Goal: Transaction & Acquisition: Purchase product/service

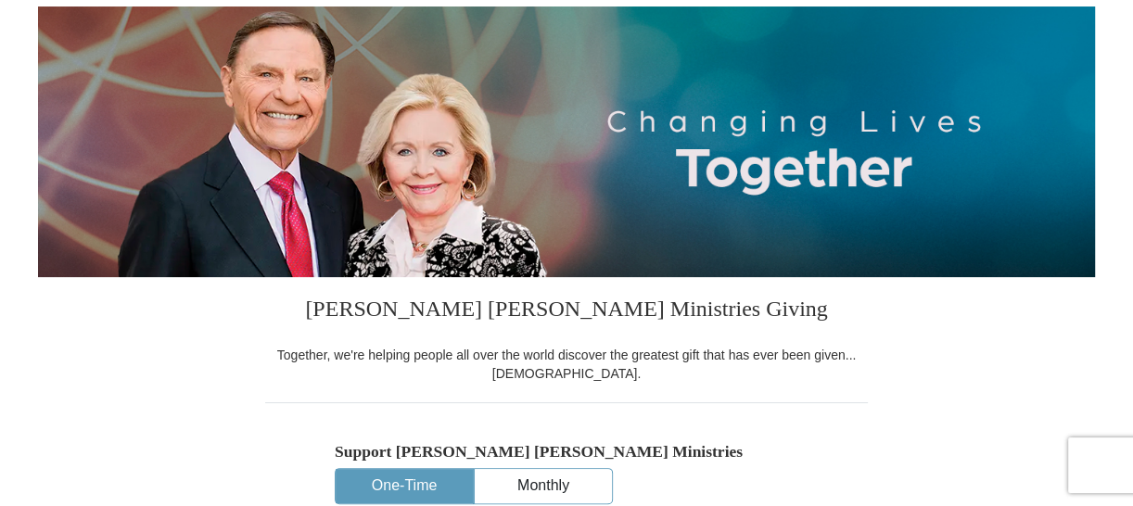
scroll to position [221, 0]
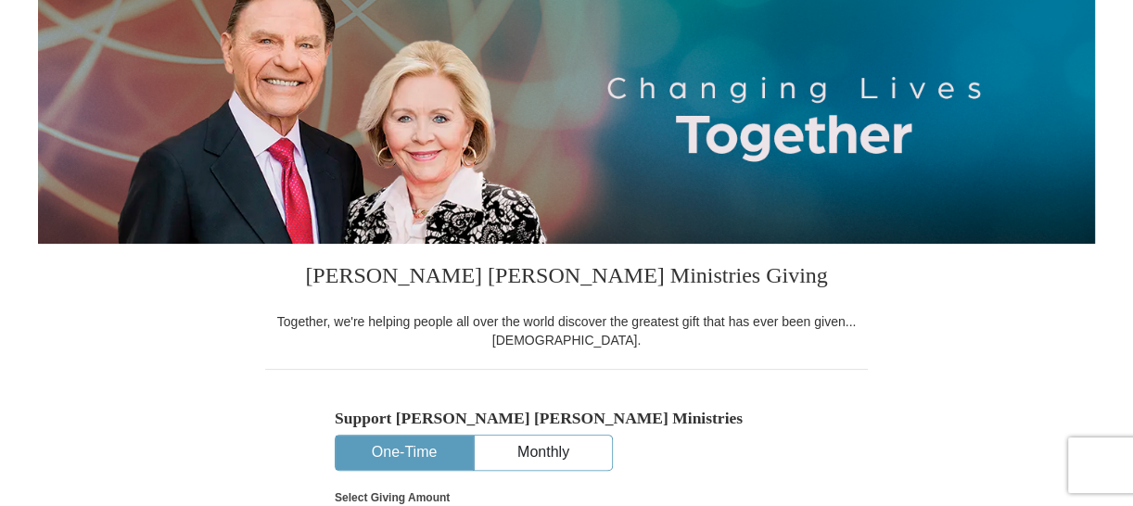
click at [432, 444] on button "One-Time" at bounding box center [404, 453] width 137 height 34
click at [431, 445] on button "One-Time" at bounding box center [404, 453] width 137 height 34
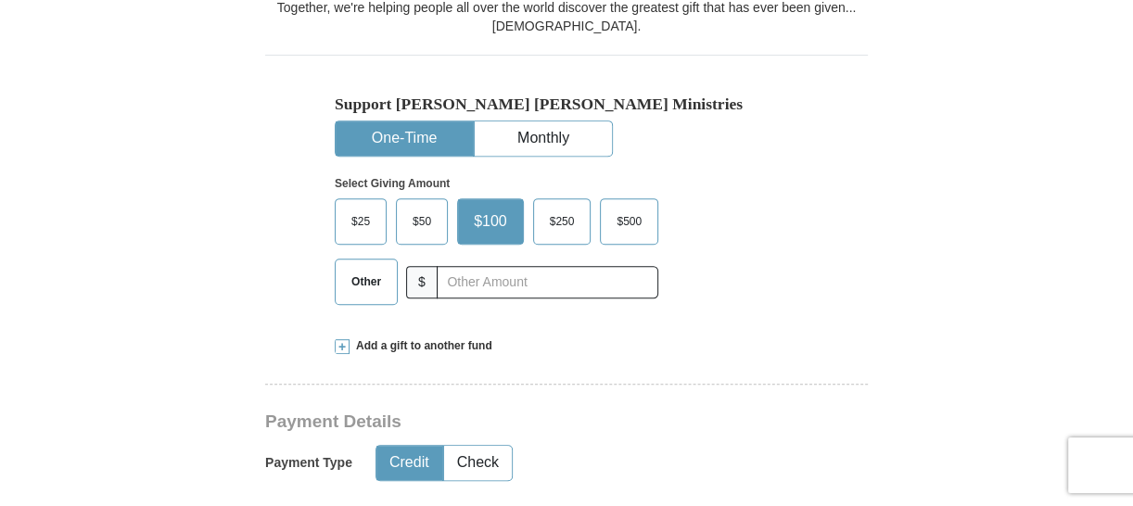
scroll to position [588, 0]
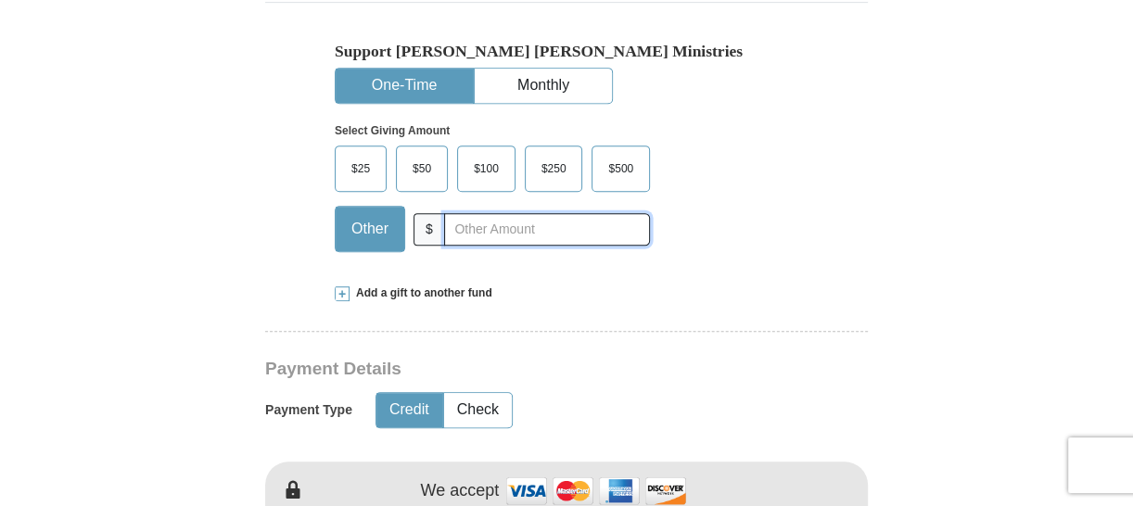
click at [492, 231] on input "text" at bounding box center [547, 229] width 206 height 32
type input "5.00"
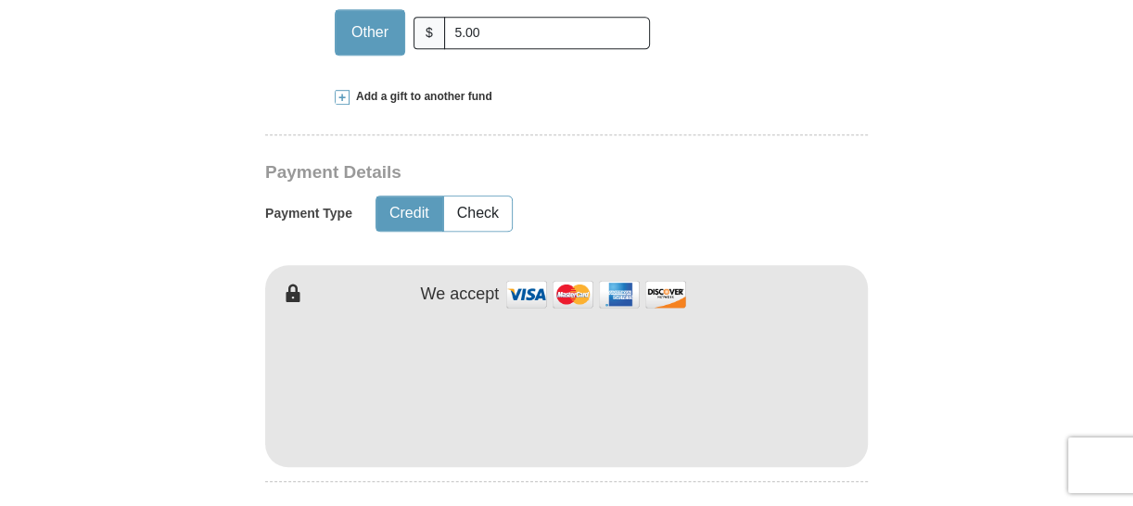
scroll to position [845, 0]
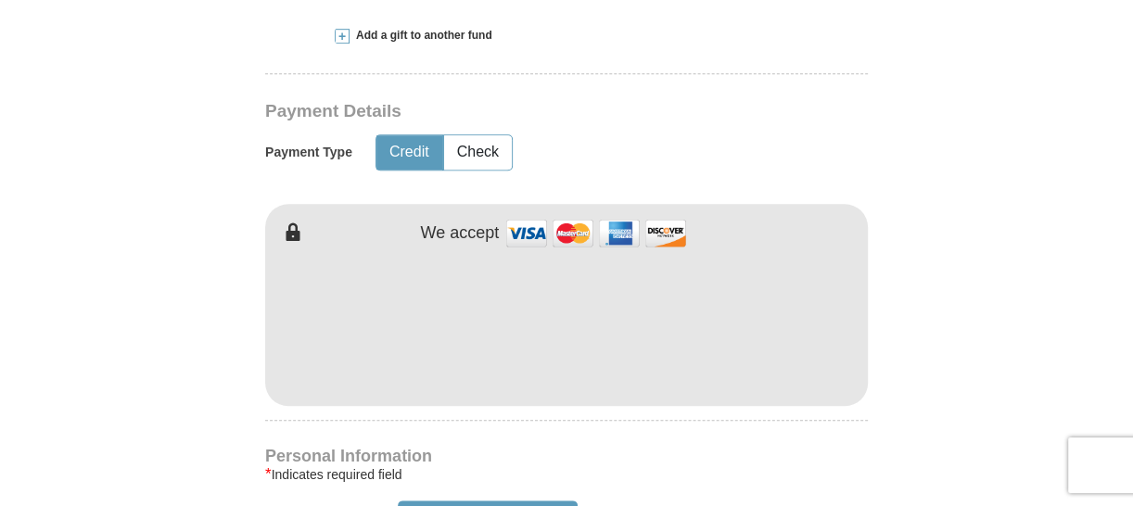
type input "[PERSON_NAME]"
click at [856, 449] on h4 "Personal Information" at bounding box center [566, 456] width 602 height 15
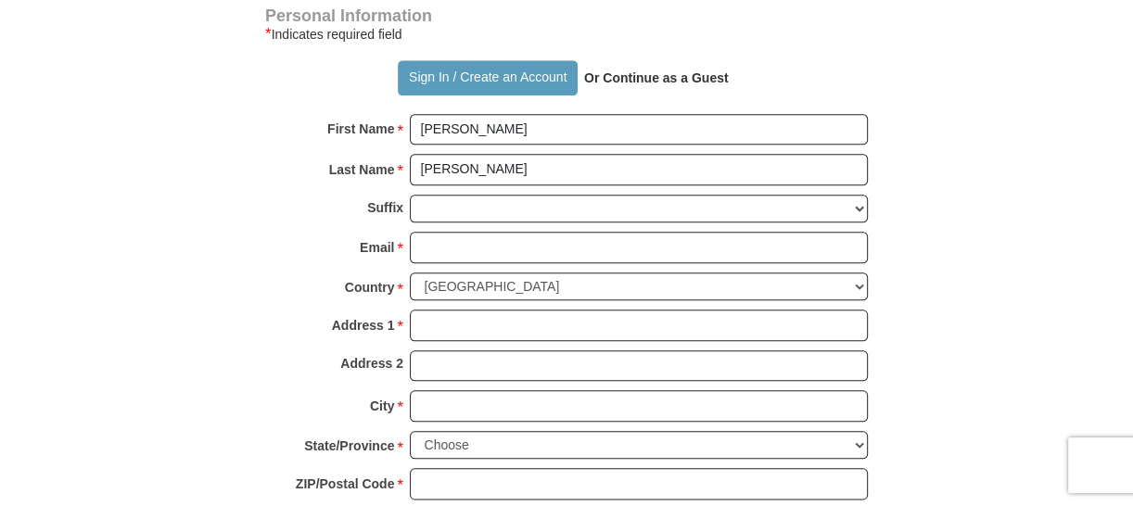
scroll to position [1287, 0]
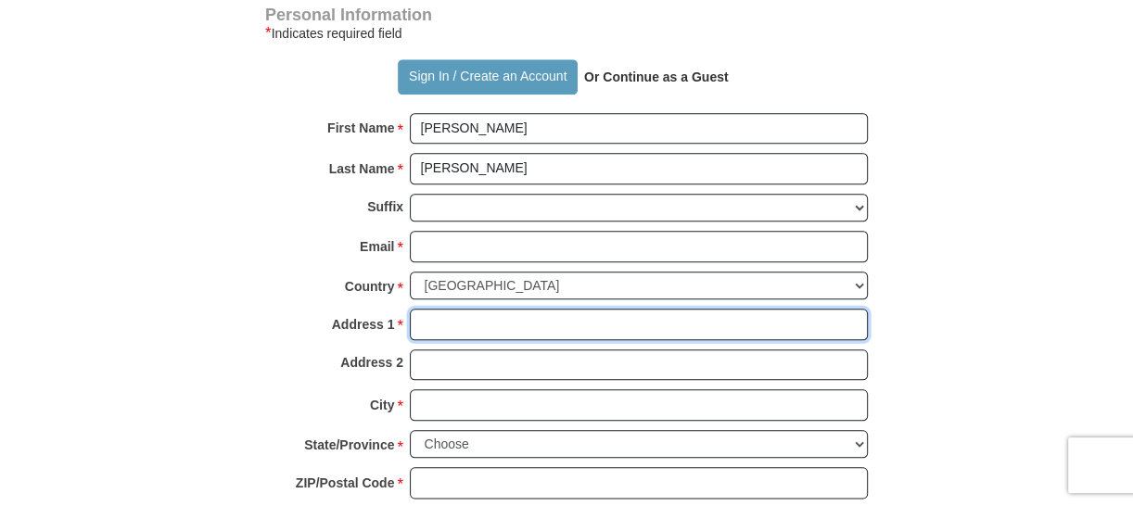
click at [470, 321] on input "Address 1 *" at bounding box center [639, 325] width 458 height 32
type input "[STREET_ADDRESS]"
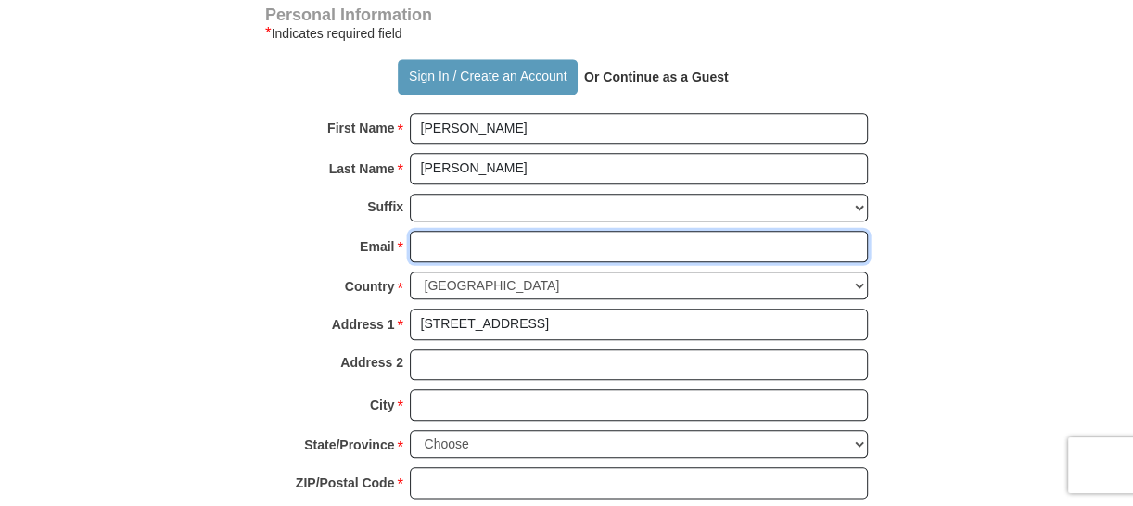
type input "[EMAIL_ADDRESS][DOMAIN_NAME]"
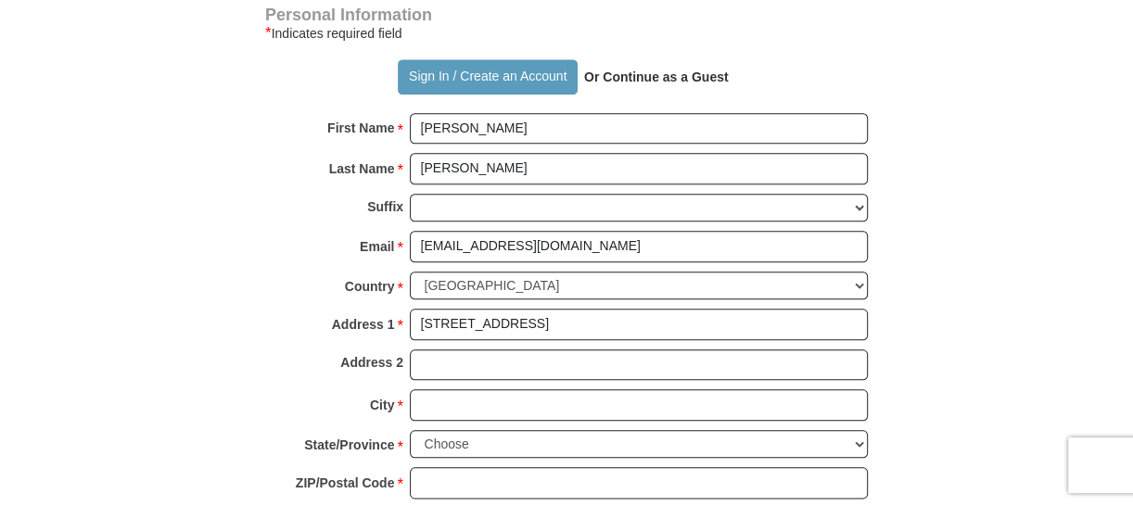
type input "New Waverly"
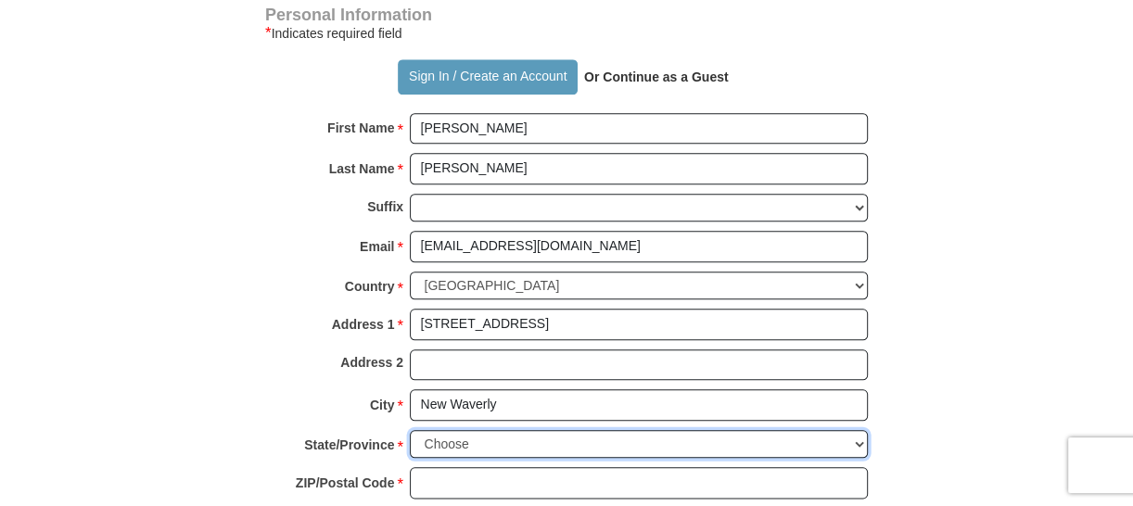
select select "[GEOGRAPHIC_DATA]"
type input "77358"
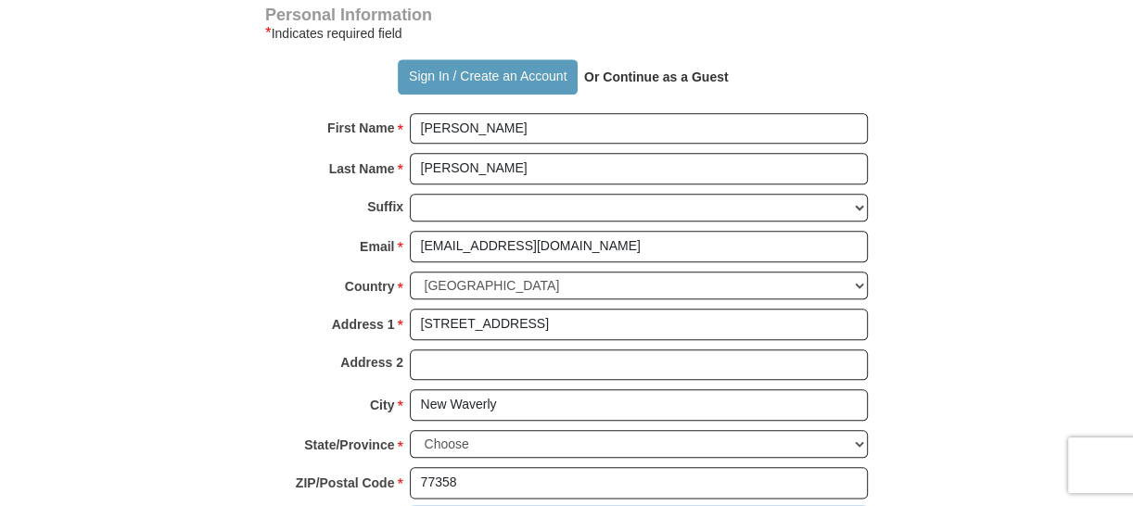
type input "9363489777"
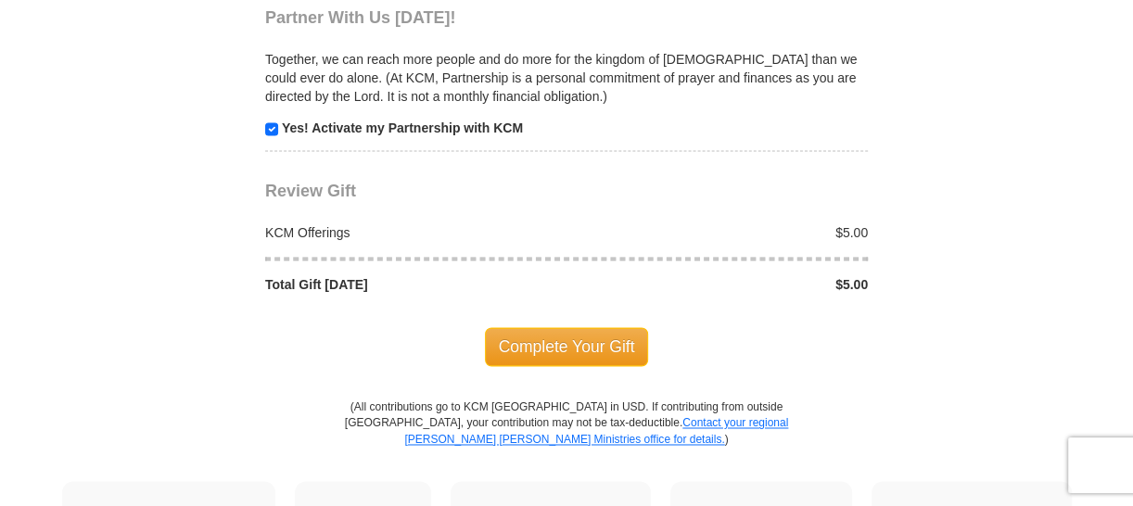
scroll to position [1912, 0]
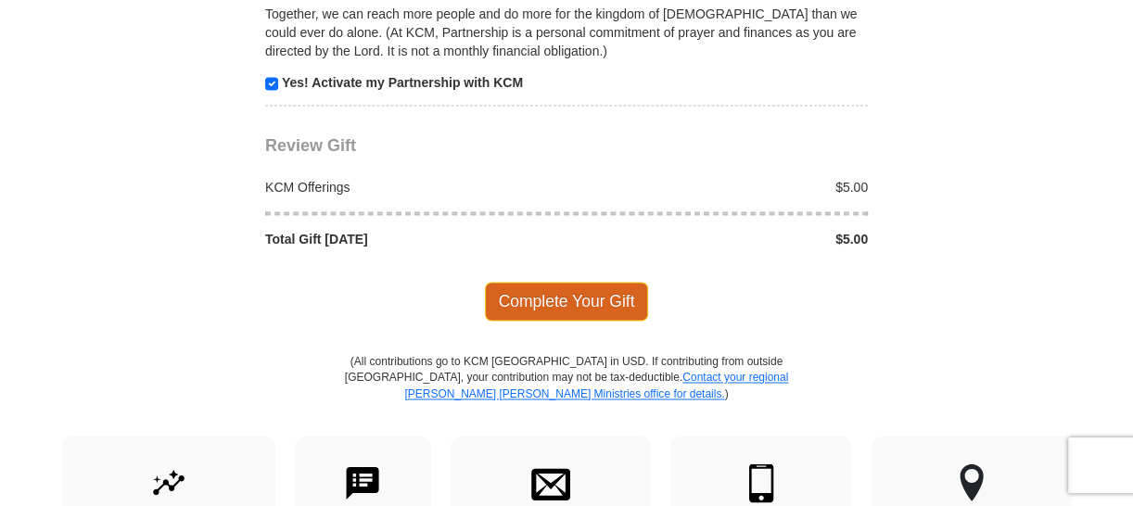
click at [542, 283] on span "Complete Your Gift" at bounding box center [567, 301] width 164 height 39
